Goal: Transaction & Acquisition: Book appointment/travel/reservation

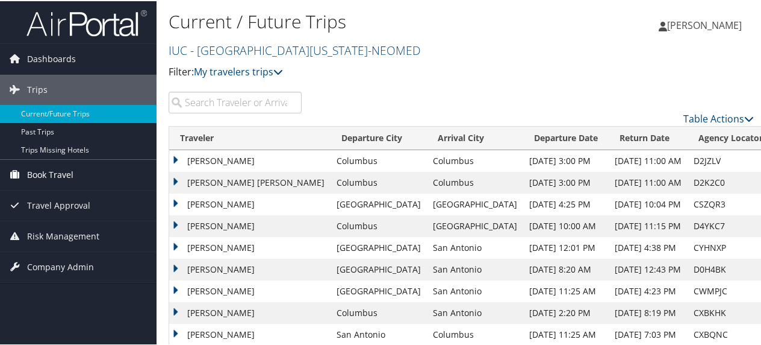
click at [34, 175] on span "Book Travel" at bounding box center [50, 173] width 46 height 30
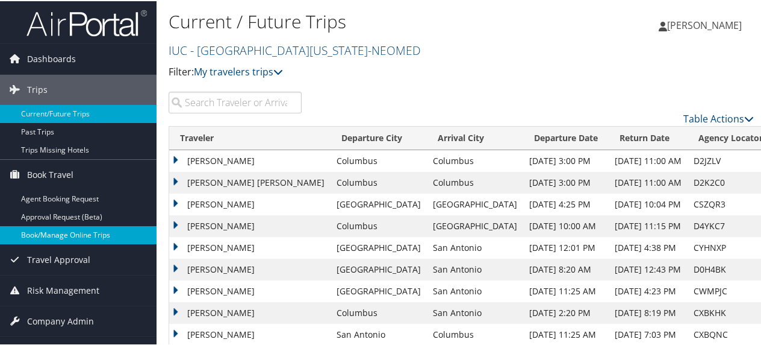
click at [81, 231] on link "Book/Manage Online Trips" at bounding box center [78, 234] width 157 height 18
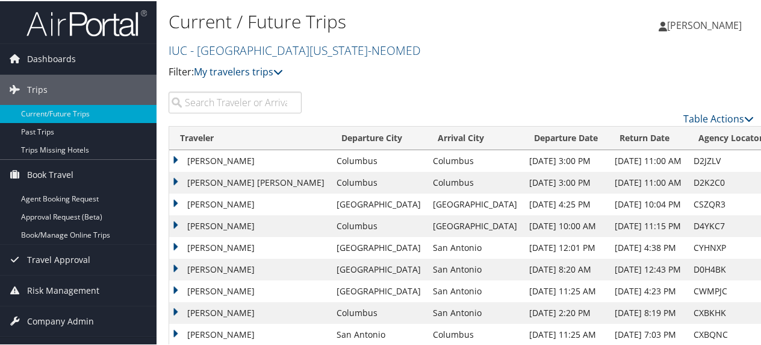
scroll to position [20, 0]
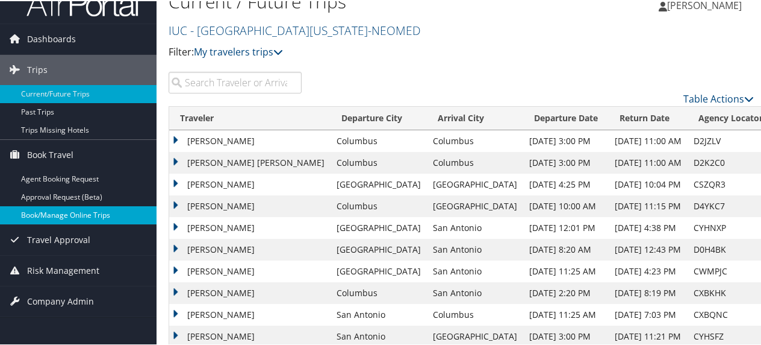
click at [70, 213] on link "Book/Manage Online Trips" at bounding box center [78, 214] width 157 height 18
click at [52, 213] on link "Book/Manage Online Trips" at bounding box center [78, 214] width 157 height 18
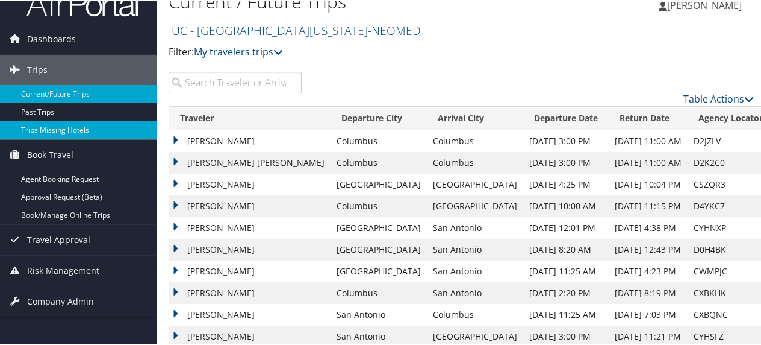
scroll to position [2, 0]
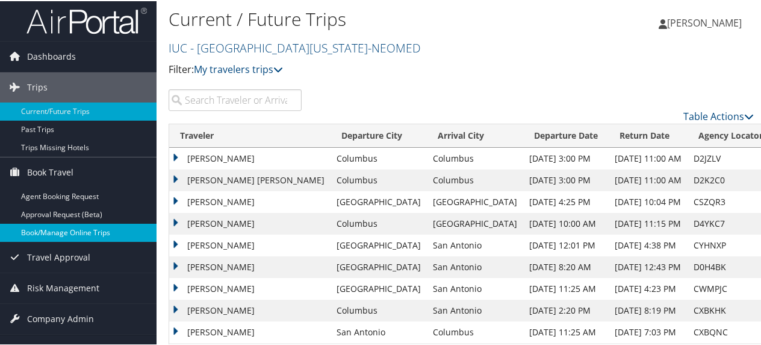
click at [66, 233] on link "Book/Manage Online Trips" at bounding box center [78, 231] width 157 height 18
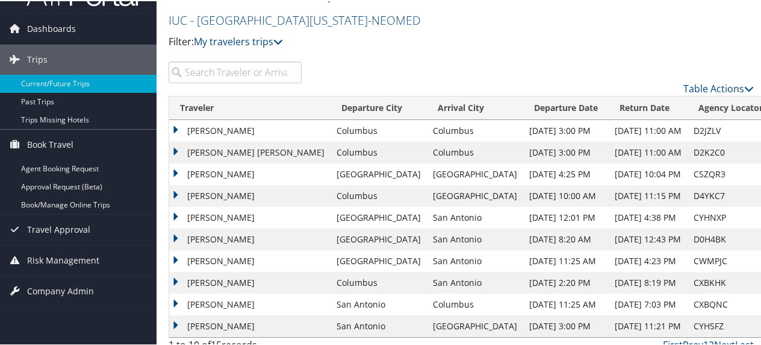
scroll to position [42, 0]
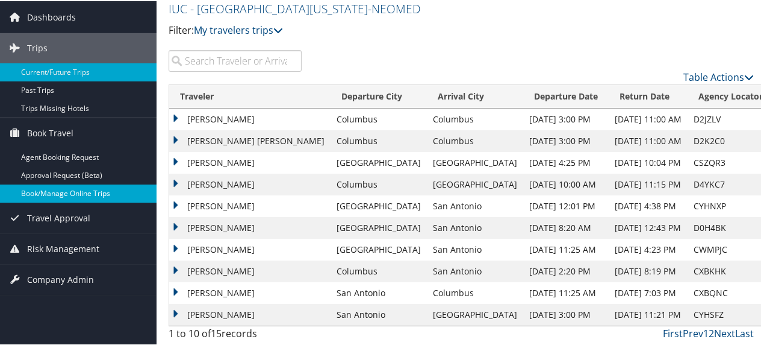
click at [77, 187] on link "Book/Manage Online Trips" at bounding box center [78, 192] width 157 height 18
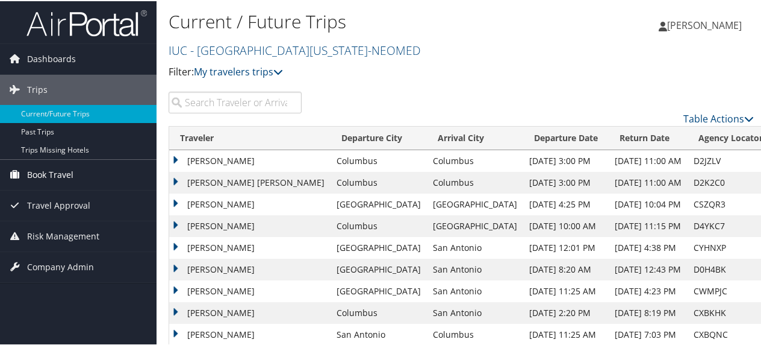
click at [58, 178] on span "Book Travel" at bounding box center [50, 173] width 46 height 30
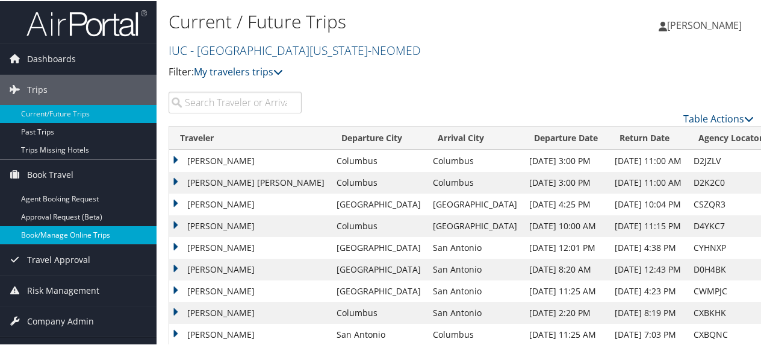
click at [80, 231] on link "Book/Manage Online Trips" at bounding box center [78, 234] width 157 height 18
